Goal: Ask a question

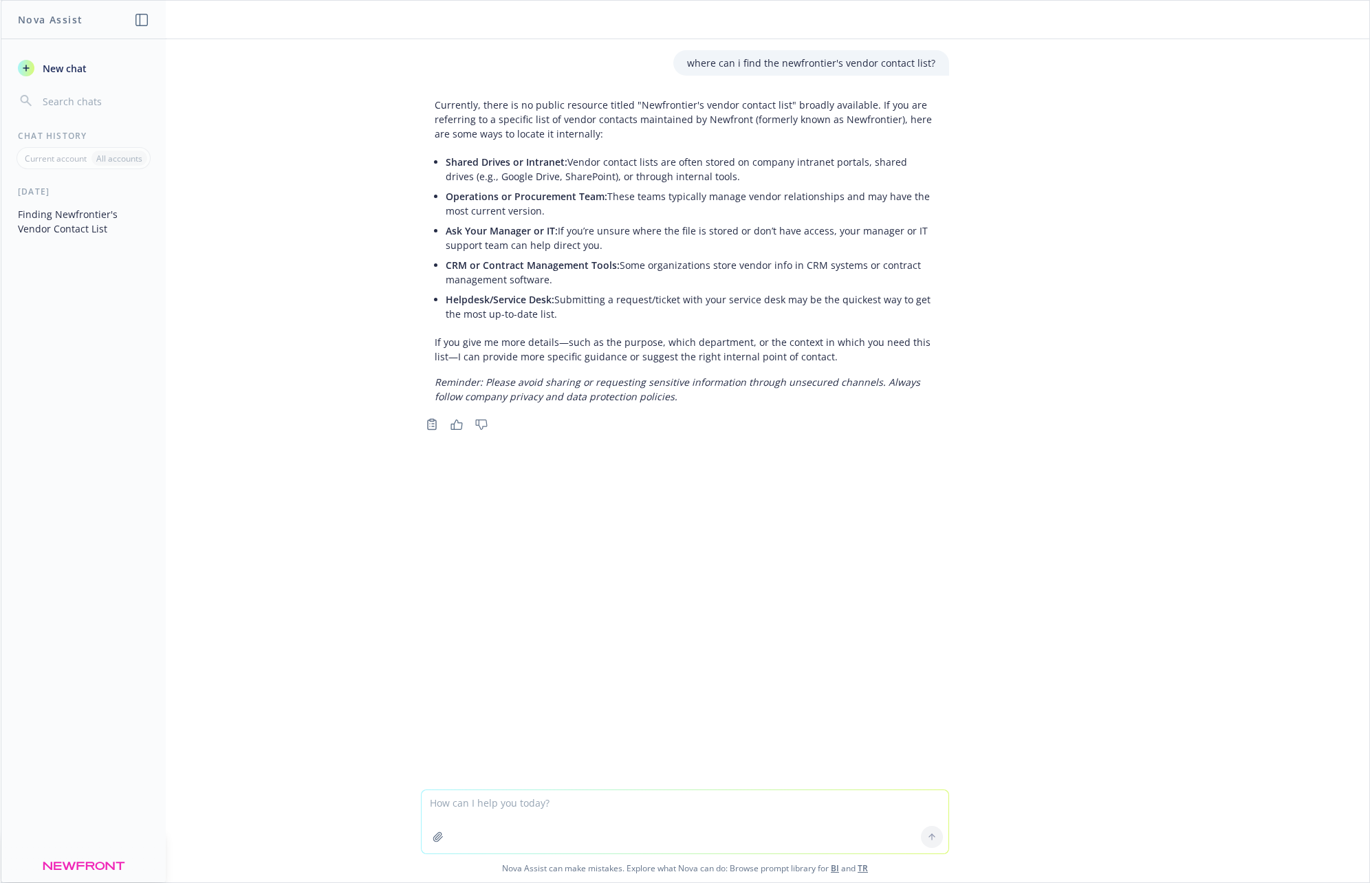
click at [1073, 129] on div "where can i find the newfrontier's vendor contact list? Currently, there is no …" at bounding box center [685, 414] width 1369 height 751
